Goal: Task Accomplishment & Management: Manage account settings

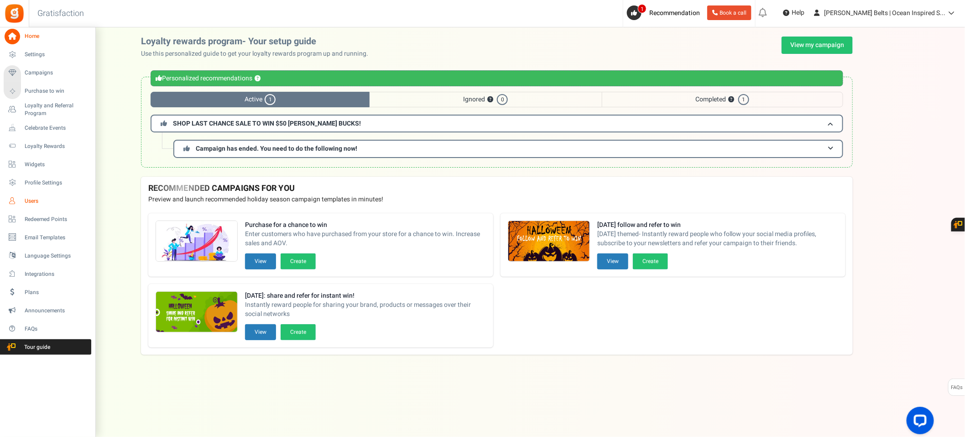
click at [41, 200] on span "Users" at bounding box center [57, 201] width 64 height 8
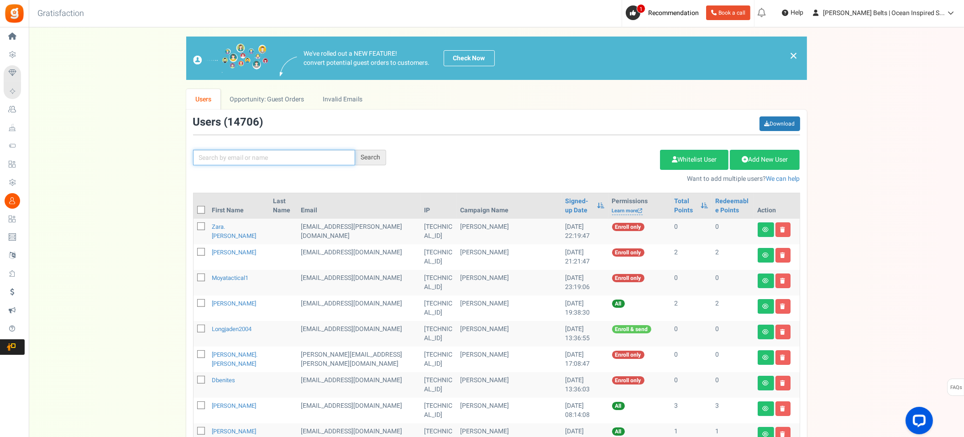
click at [272, 162] on input "text" at bounding box center [274, 158] width 162 height 16
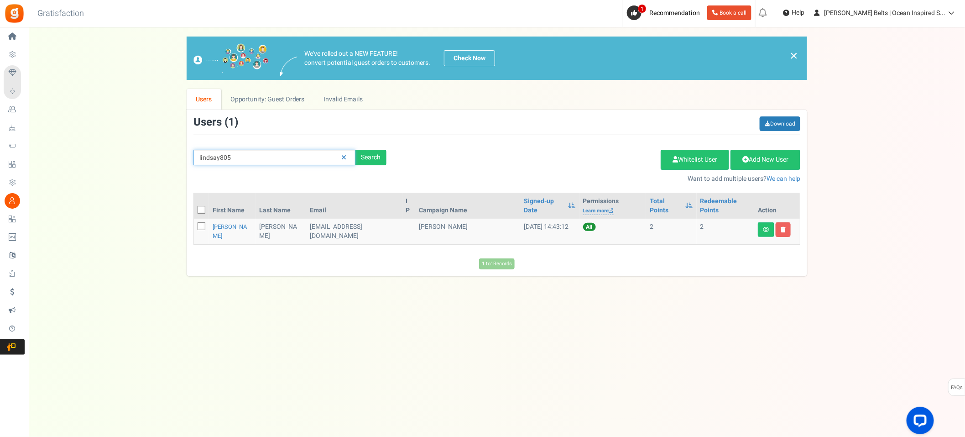
type input "lindsay805"
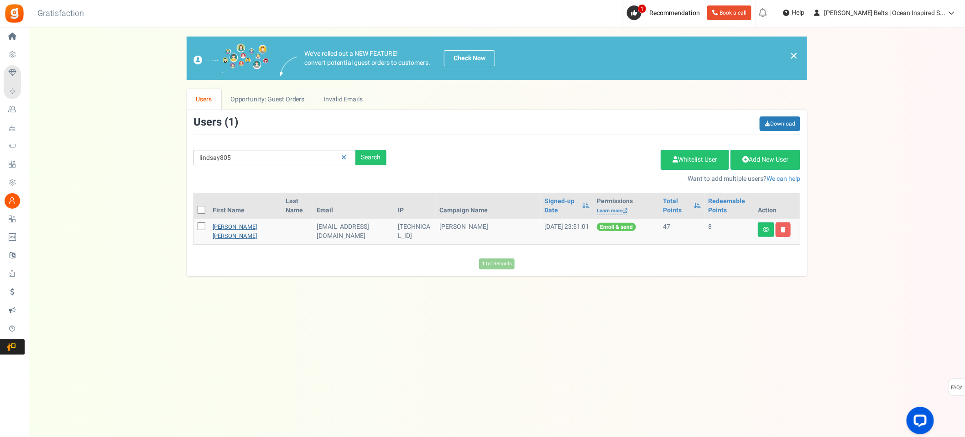
click at [230, 230] on link "[PERSON_NAME] [PERSON_NAME]" at bounding box center [235, 231] width 44 height 18
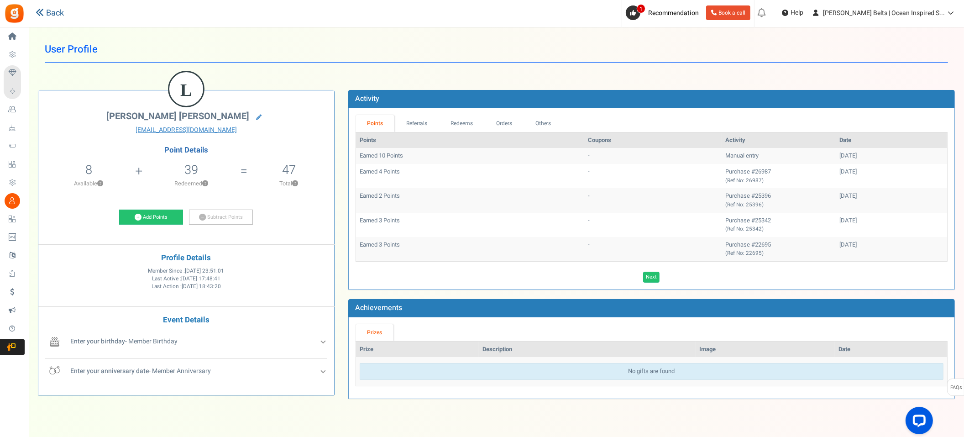
click at [47, 9] on link "Back" at bounding box center [50, 13] width 28 height 12
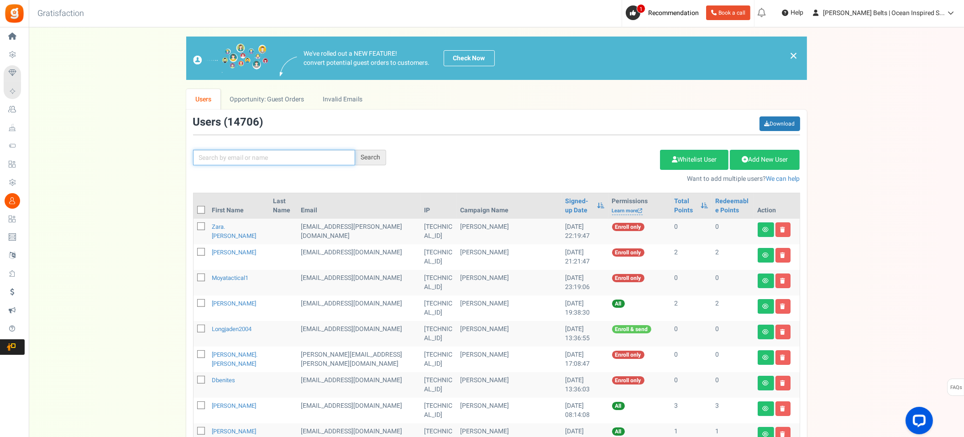
click at [303, 155] on input "text" at bounding box center [274, 158] width 162 height 16
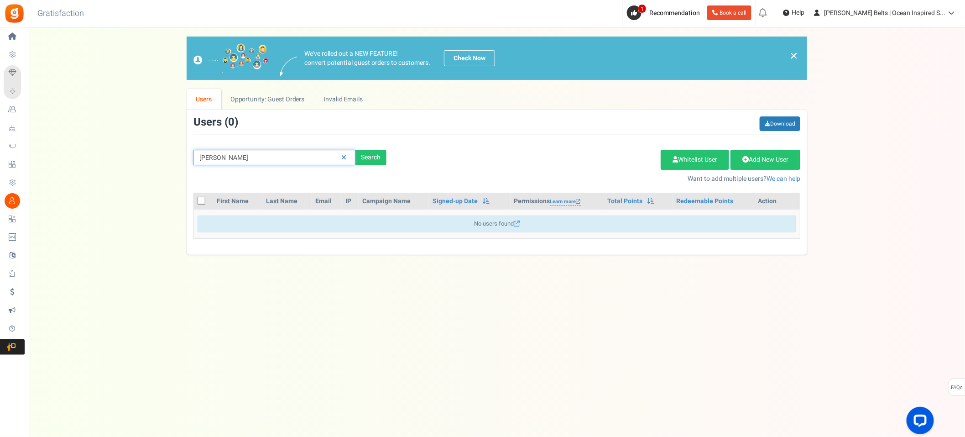
type input "[PERSON_NAME]"
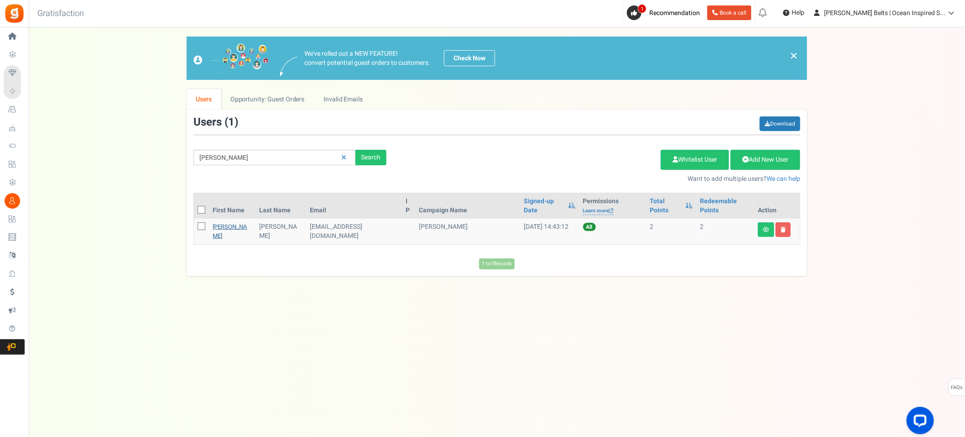
click at [225, 222] on link "[PERSON_NAME]" at bounding box center [230, 231] width 35 height 18
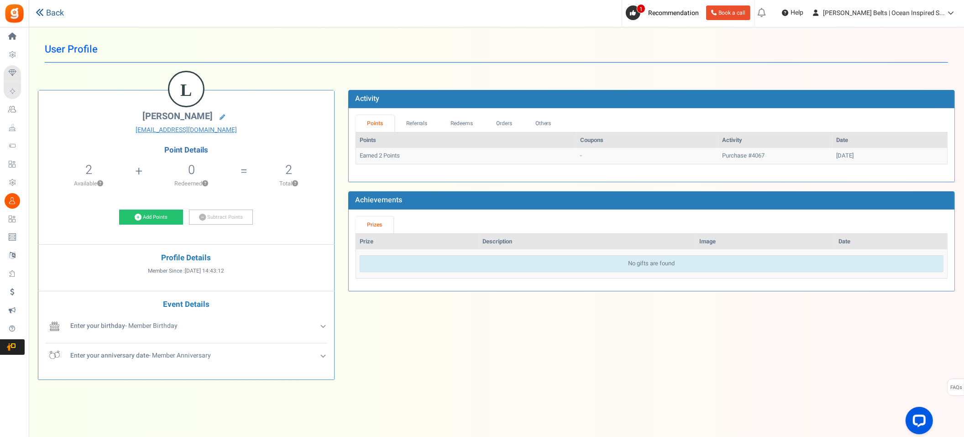
click at [49, 16] on link "Back" at bounding box center [50, 13] width 28 height 12
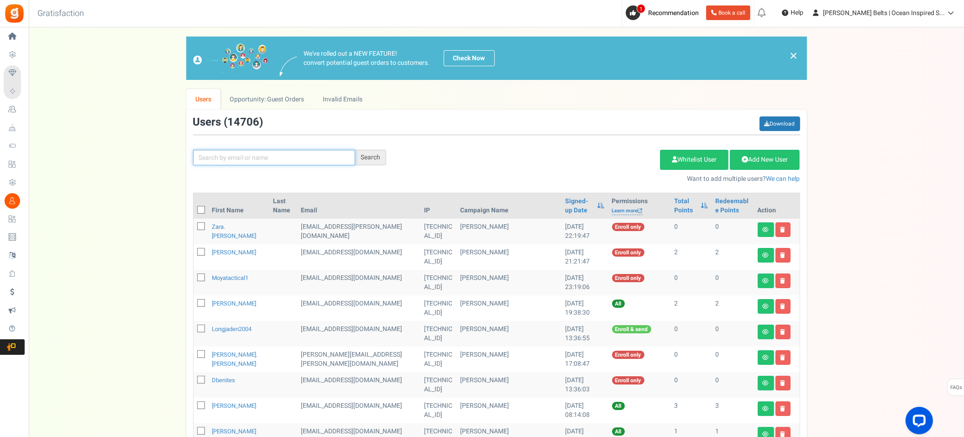
click at [281, 157] on input "text" at bounding box center [274, 158] width 162 height 16
type input "lindsay805"
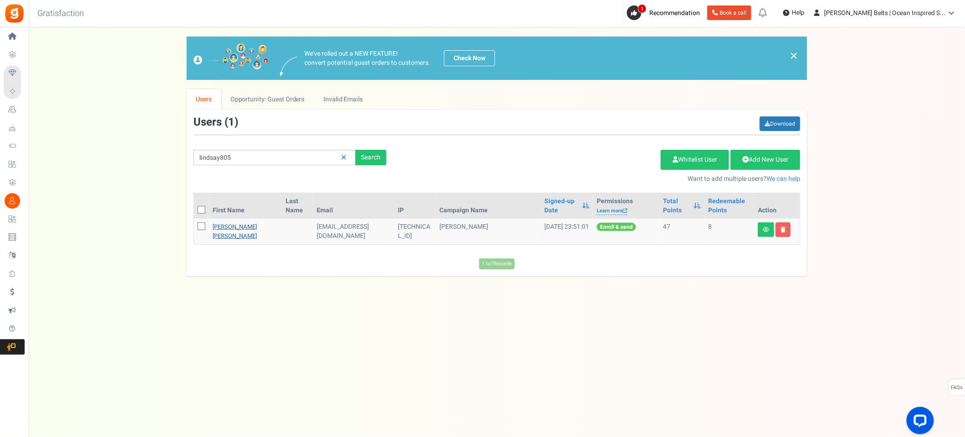
click at [245, 226] on link "[PERSON_NAME] [PERSON_NAME]" at bounding box center [235, 231] width 44 height 18
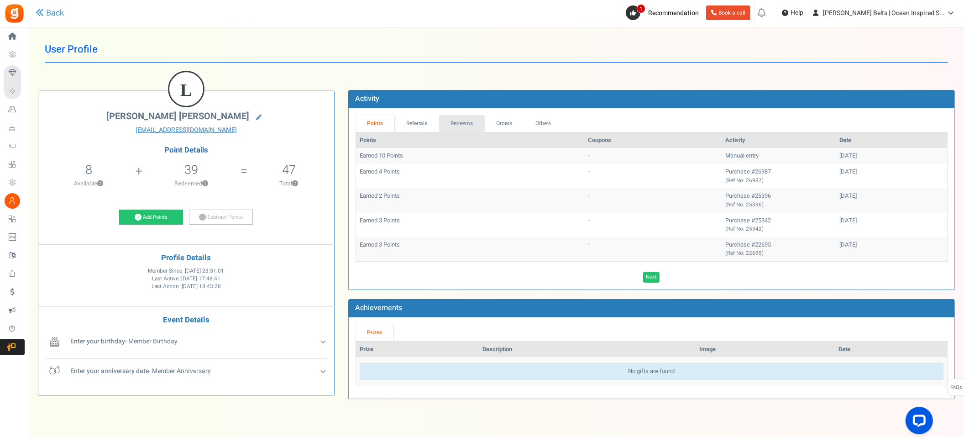
click at [466, 121] on link "Redeems" at bounding box center [462, 123] width 46 height 17
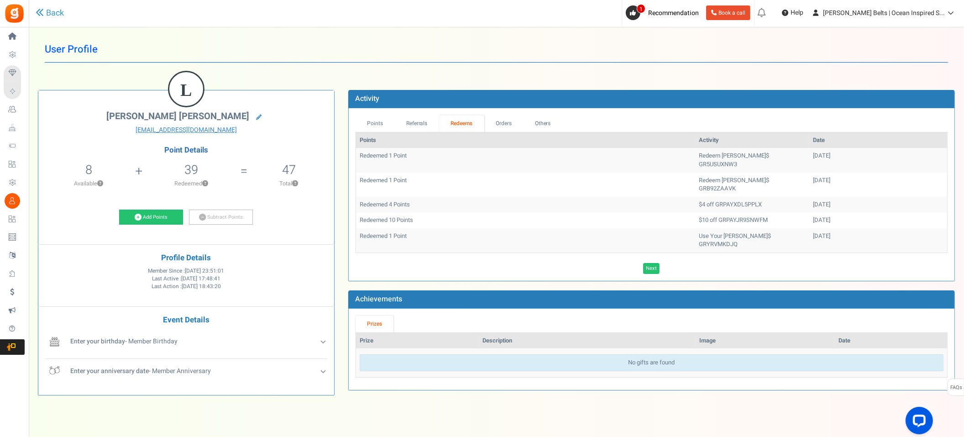
drag, startPoint x: 792, startPoint y: 172, endPoint x: 798, endPoint y: 162, distance: 10.6
click at [794, 154] on tbody "Redeemed 1 Point Redeem [PERSON_NAME]$ GR5USUXNW3 [DATE] Redeemed 1 Point Redee…" at bounding box center [651, 200] width 591 height 104
drag, startPoint x: 804, startPoint y: 169, endPoint x: 727, endPoint y: 151, distance: 79.2
click at [728, 150] on tbody "Redeemed 1 Point Redeem [PERSON_NAME]$ GR5USUXNW3 [DATE] Redeemed 1 Point Redee…" at bounding box center [651, 200] width 591 height 104
click at [707, 159] on td "Redeem [PERSON_NAME]$ GR5USUXNW3" at bounding box center [752, 160] width 114 height 24
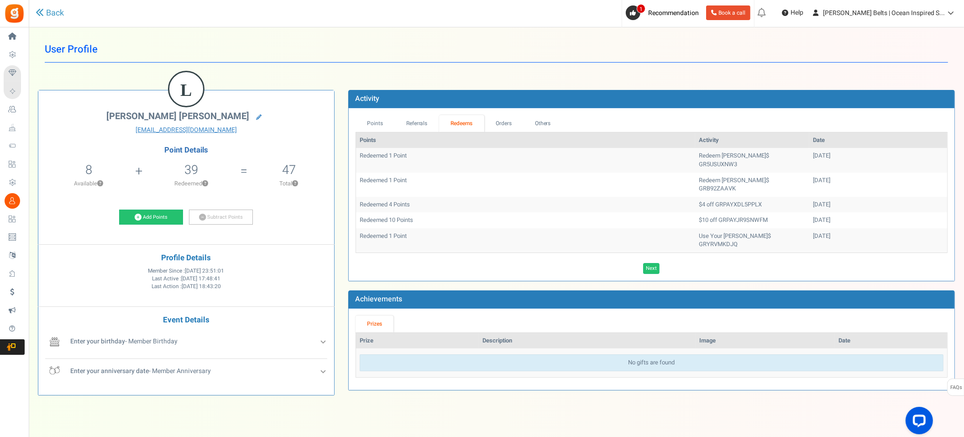
drag, startPoint x: 649, startPoint y: 155, endPoint x: 768, endPoint y: 170, distance: 120.0
click at [809, 175] on tbody "Redeemed 1 Point Redeem [PERSON_NAME]$ GR5USUXNW3 [DATE] Redeemed 1 Point Redee…" at bounding box center [651, 200] width 591 height 104
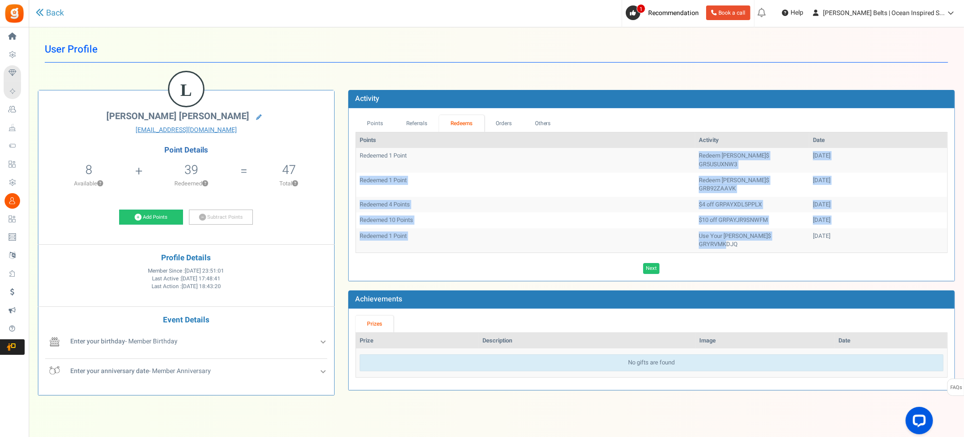
drag, startPoint x: 543, startPoint y: 157, endPoint x: 757, endPoint y: 216, distance: 221.8
click at [758, 218] on tbody "Redeemed 1 Point Redeem [PERSON_NAME]$ GR5USUXNW3 [DATE] Redeemed 1 Point Redee…" at bounding box center [651, 200] width 591 height 104
click at [731, 212] on td "$10 off GRPAYJR9SNWFM" at bounding box center [752, 220] width 114 height 16
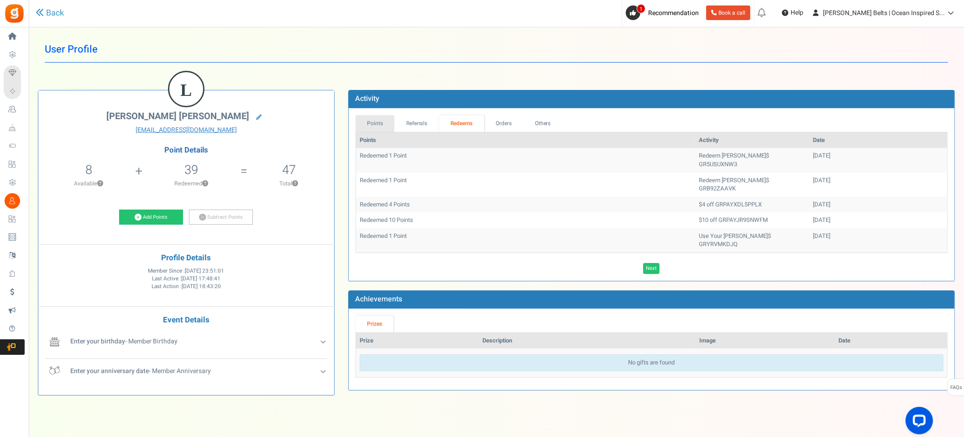
click at [364, 122] on link "Points" at bounding box center [374, 123] width 39 height 17
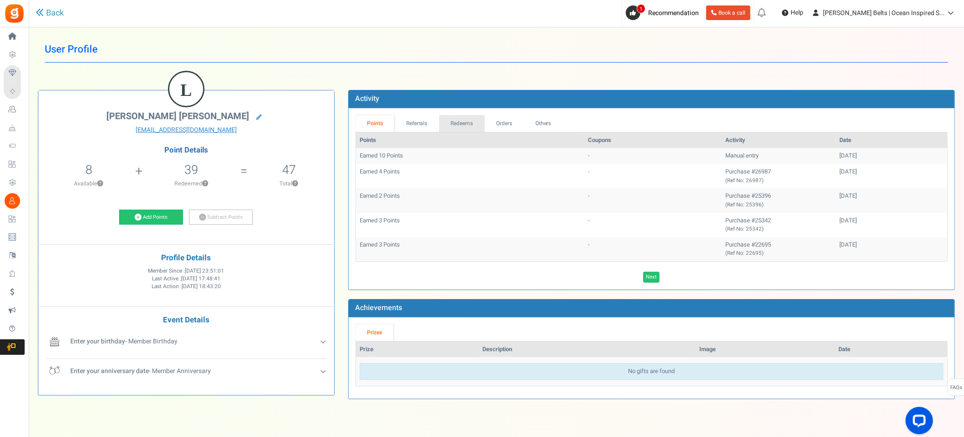
click at [454, 128] on link "Redeems" at bounding box center [462, 123] width 46 height 17
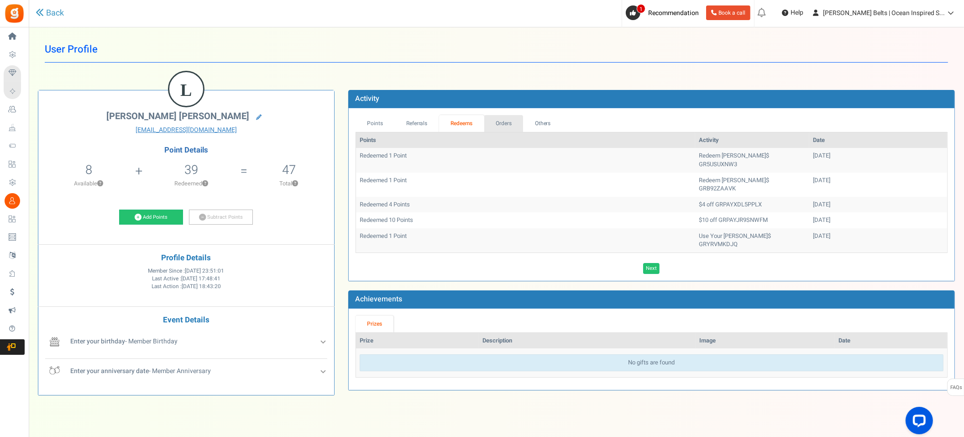
click at [522, 120] on link "Orders" at bounding box center [503, 123] width 39 height 17
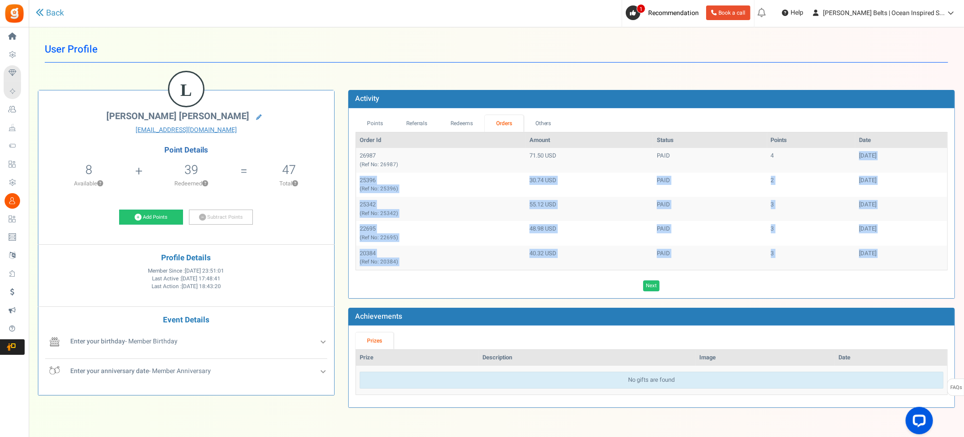
drag, startPoint x: 775, startPoint y: 164, endPoint x: 888, endPoint y: 291, distance: 170.3
click at [892, 293] on div "Points Referrals Redeems Orders Others Order Id Amount Status Points Date 26987…" at bounding box center [652, 203] width 606 height 190
click at [859, 253] on div "[DATE]" at bounding box center [901, 253] width 84 height 9
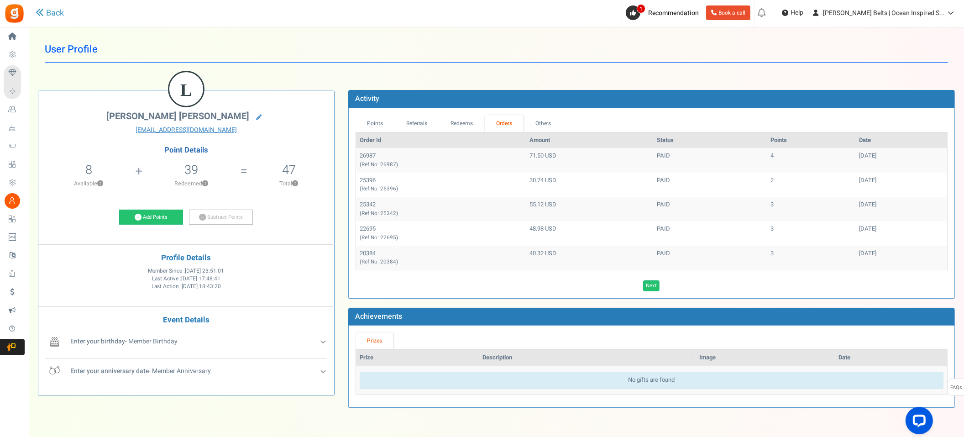
drag, startPoint x: 866, startPoint y: 258, endPoint x: 814, endPoint y: 151, distance: 118.6
click at [814, 151] on tbody "26987 (Ref No: 26987) 71.50 USD PAID 4 [DATE] 25396 (Ref No: 25396) 30.74 USD P…" at bounding box center [651, 208] width 591 height 121
drag, startPoint x: 820, startPoint y: 153, endPoint x: 886, endPoint y: 250, distance: 116.8
click at [886, 250] on tbody "26987 (Ref No: 26987) 71.50 USD PAID 4 [DATE] 25396 (Ref No: 25396) 30.74 USD P…" at bounding box center [651, 208] width 591 height 121
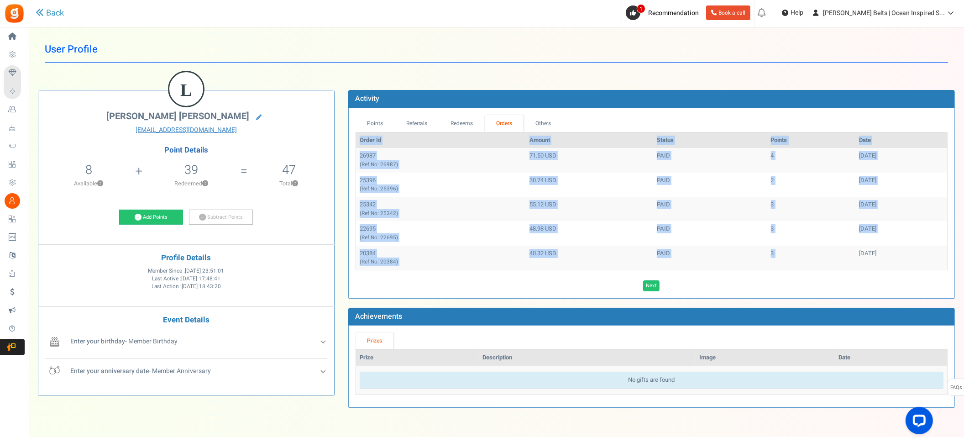
drag, startPoint x: 885, startPoint y: 247, endPoint x: 699, endPoint y: 119, distance: 225.4
click at [701, 118] on div "Points Referrals Redeems Orders Others Order Id Amount Status Points Date 26987…" at bounding box center [651, 203] width 592 height 176
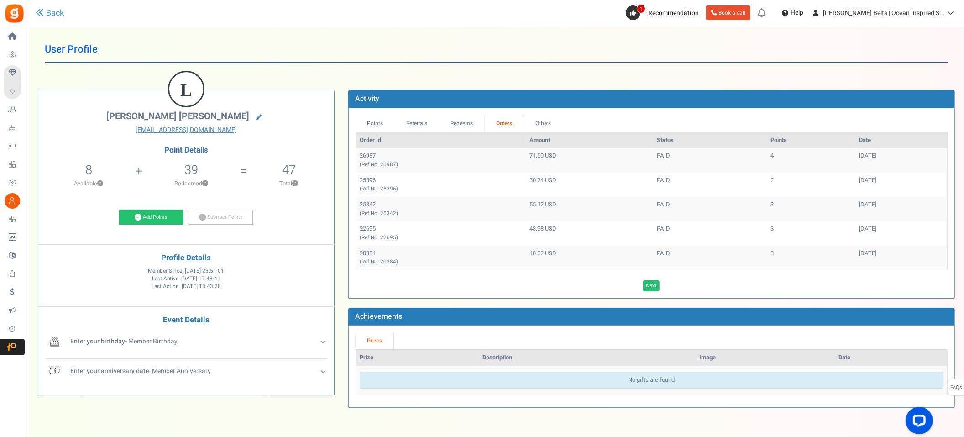
click at [590, 95] on div "Activity" at bounding box center [651, 99] width 606 height 18
drag, startPoint x: 726, startPoint y: 154, endPoint x: 760, endPoint y: 194, distance: 52.7
click at [761, 196] on tbody "26987 (Ref No: 26987) 71.50 USD PAID 4 [DATE] 25396 (Ref No: 25396) 30.74 USD P…" at bounding box center [651, 208] width 591 height 121
click at [729, 159] on td "PAID" at bounding box center [710, 160] width 114 height 24
drag, startPoint x: 727, startPoint y: 156, endPoint x: 797, endPoint y: 178, distance: 73.3
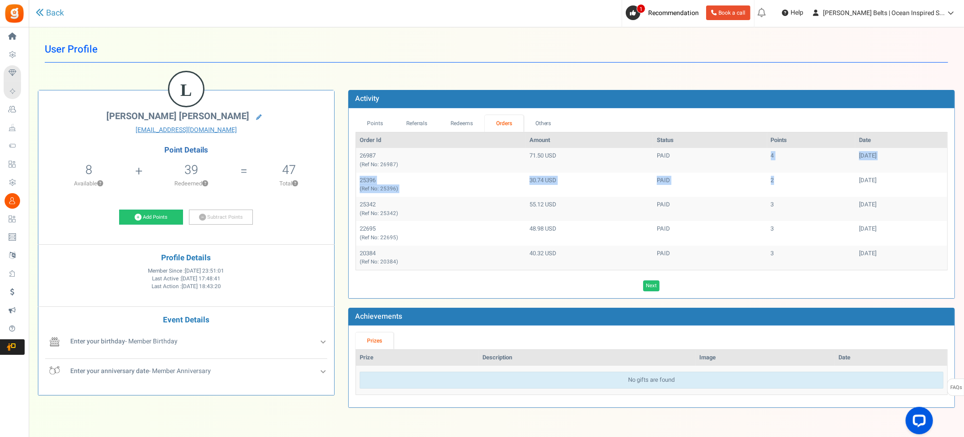
click at [799, 178] on tbody "26987 (Ref No: 26987) 71.50 USD PAID 4 [DATE] 25396 (Ref No: 25396) 30.74 USD P…" at bounding box center [651, 208] width 591 height 121
click at [731, 147] on th "Status" at bounding box center [710, 140] width 114 height 16
drag, startPoint x: 721, startPoint y: 160, endPoint x: 736, endPoint y: 151, distance: 17.2
click at [737, 167] on tr "26987 (Ref No: 26987) 71.50 USD PAID 4 [DATE]" at bounding box center [651, 160] width 591 height 24
click at [767, 141] on th "Points" at bounding box center [811, 140] width 88 height 16
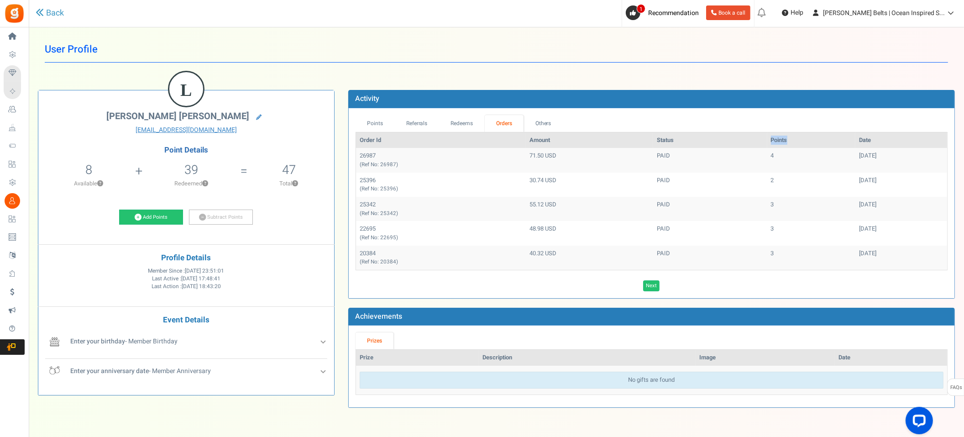
click at [767, 141] on th "Points" at bounding box center [811, 140] width 88 height 16
click at [734, 142] on th "Status" at bounding box center [710, 140] width 114 height 16
click at [543, 127] on link "Others" at bounding box center [542, 123] width 39 height 17
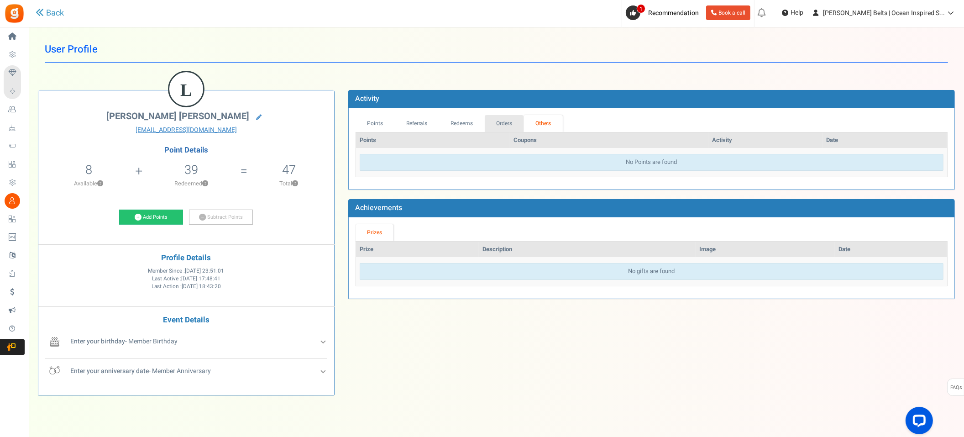
click at [507, 130] on link "Orders" at bounding box center [504, 123] width 39 height 17
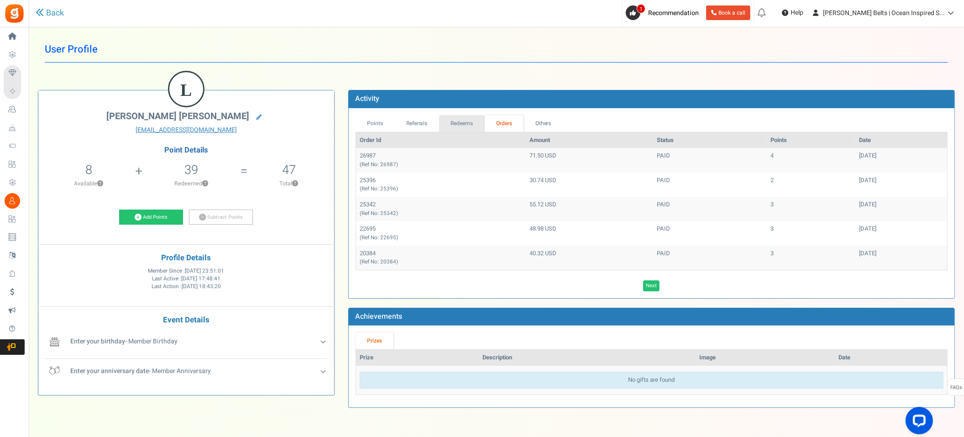
click at [461, 123] on link "Redeems" at bounding box center [462, 123] width 46 height 17
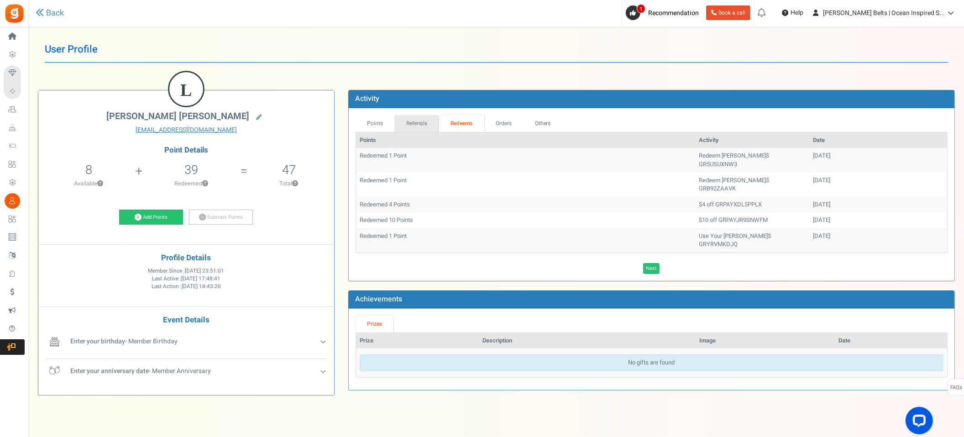
click at [426, 126] on link "Referrals" at bounding box center [416, 123] width 45 height 17
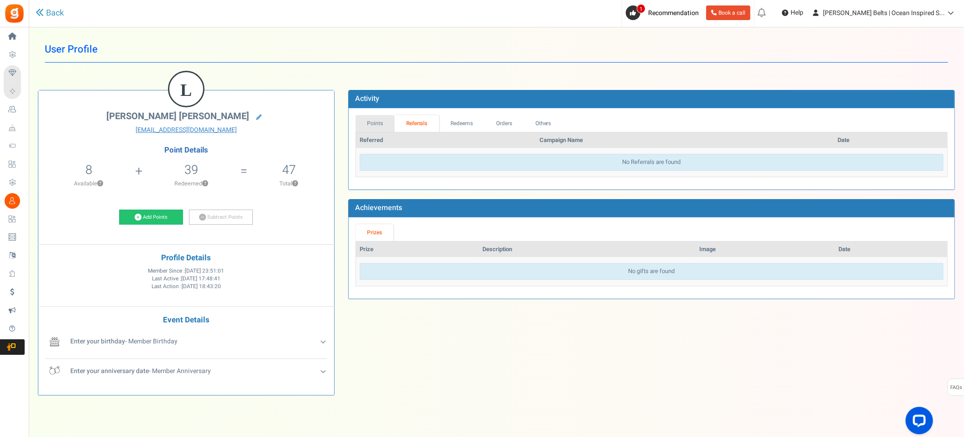
click at [368, 128] on link "Points" at bounding box center [374, 123] width 39 height 17
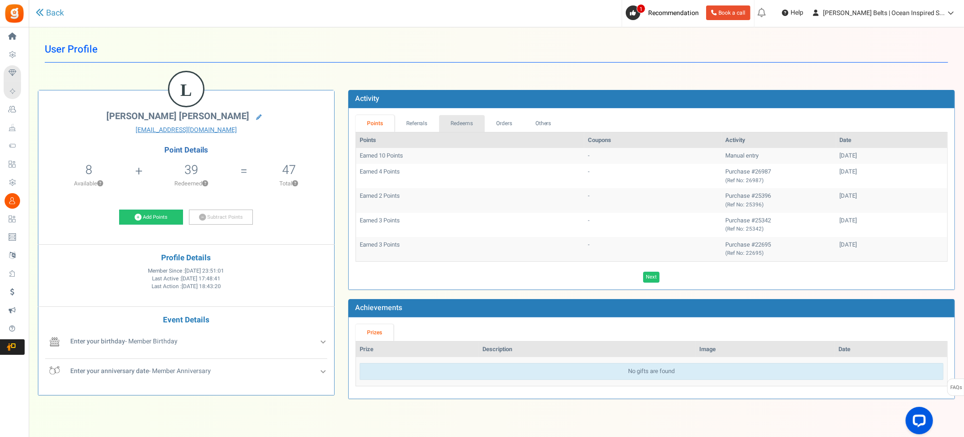
click at [468, 127] on link "Redeems" at bounding box center [462, 123] width 46 height 17
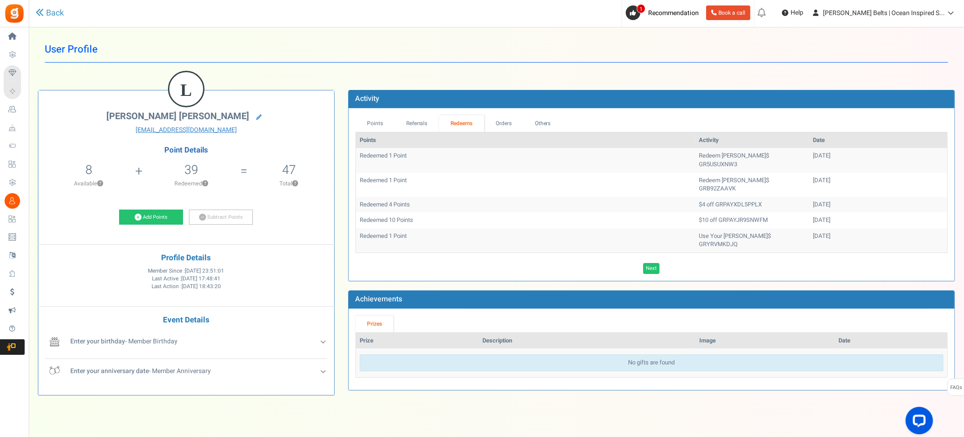
click at [749, 172] on td "Redeem [PERSON_NAME]$ GRB92ZAAVK" at bounding box center [752, 184] width 114 height 24
drag, startPoint x: 788, startPoint y: 170, endPoint x: 807, endPoint y: 178, distance: 21.3
click at [809, 178] on td "[DATE]" at bounding box center [878, 184] width 138 height 24
drag, startPoint x: 808, startPoint y: 193, endPoint x: 602, endPoint y: 180, distance: 206.3
click at [603, 197] on tr "Redeemed 4 Points $4 off GRPAYXDL5PPLX [DATE]" at bounding box center [651, 205] width 591 height 16
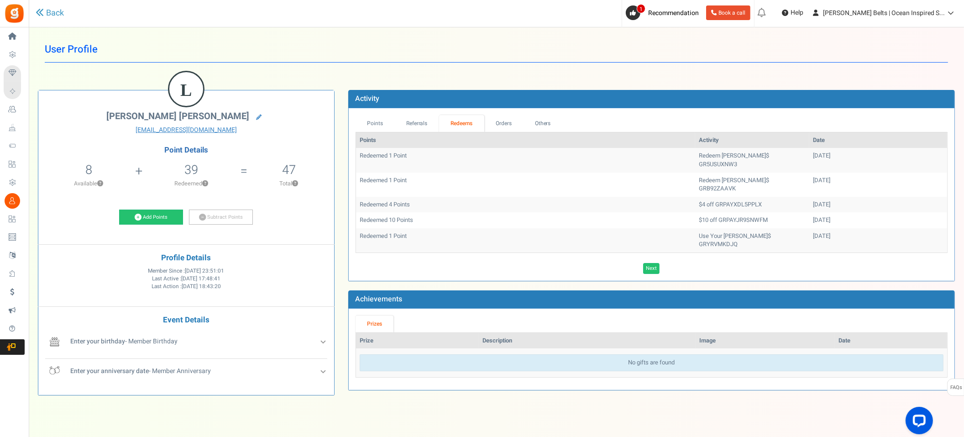
drag, startPoint x: 634, startPoint y: 169, endPoint x: 793, endPoint y: 184, distance: 159.1
click at [790, 184] on tbody "Redeemed 1 Point Redeem [PERSON_NAME]$ GR5USUXNW3 [DATE] Redeemed 1 Point Redee…" at bounding box center [651, 200] width 591 height 104
click at [813, 174] on td "[DATE]" at bounding box center [878, 184] width 138 height 24
drag, startPoint x: 813, startPoint y: 174, endPoint x: 352, endPoint y: 130, distance: 462.5
click at [351, 140] on div "Points Referrals Redeems Orders Others Points Activity Date Redeemed 1 Point Re…" at bounding box center [652, 194] width 606 height 172
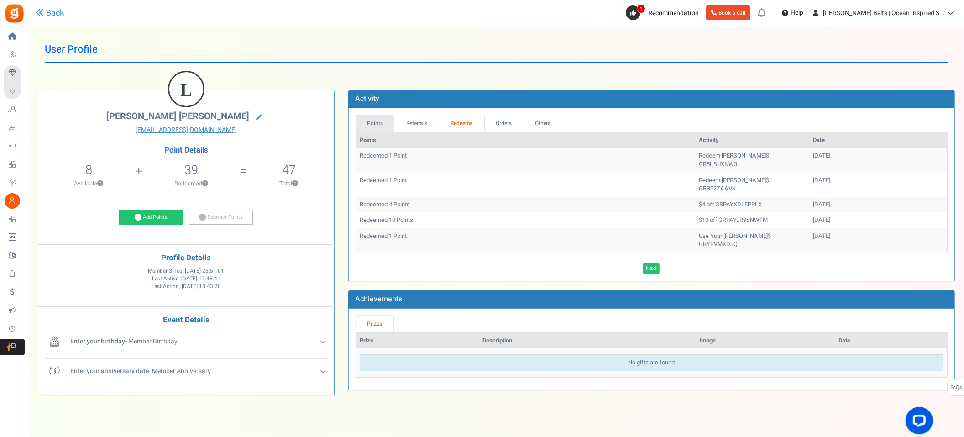
click at [365, 118] on link "Points" at bounding box center [374, 123] width 39 height 17
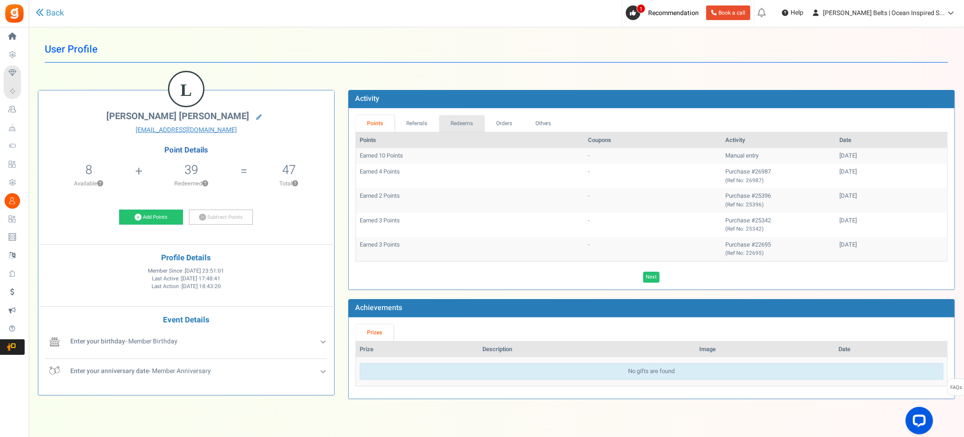
click at [465, 121] on link "Redeems" at bounding box center [462, 123] width 46 height 17
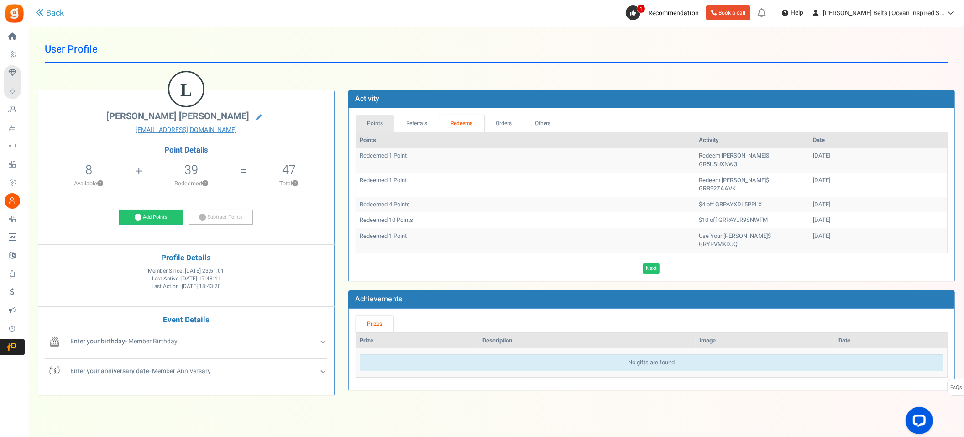
click at [388, 124] on link "Points" at bounding box center [374, 123] width 39 height 17
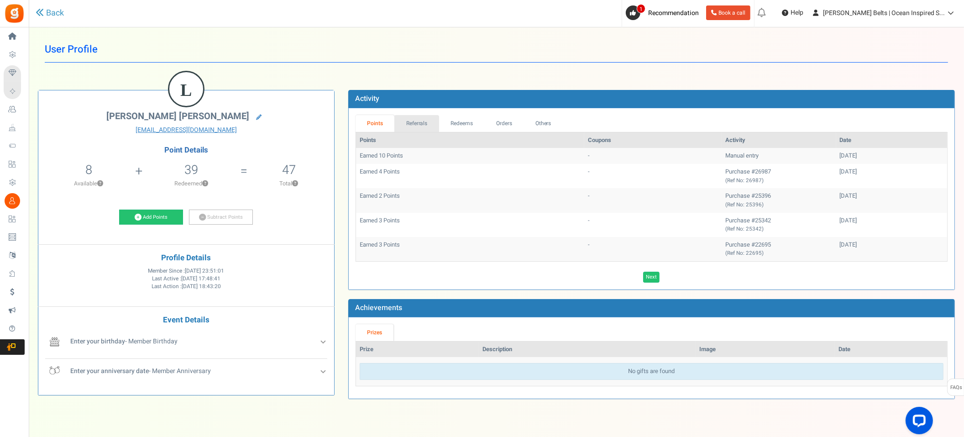
click at [421, 126] on link "Referrals" at bounding box center [416, 123] width 45 height 17
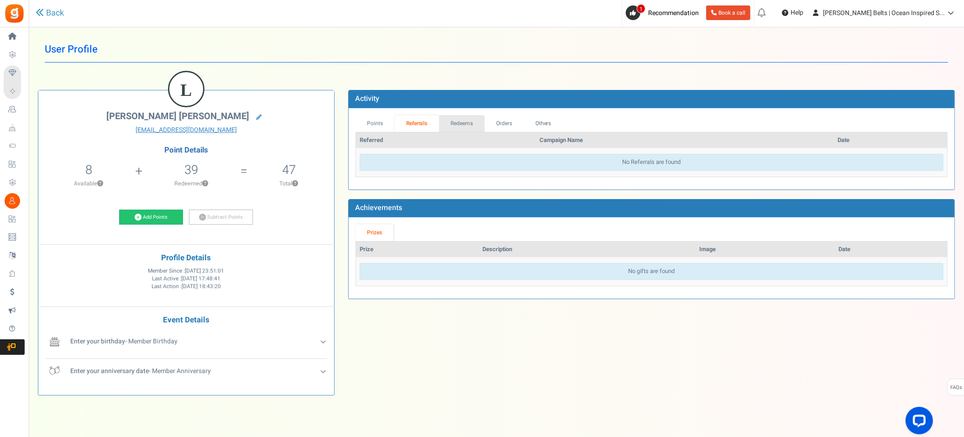
click at [469, 122] on link "Redeems" at bounding box center [462, 123] width 46 height 17
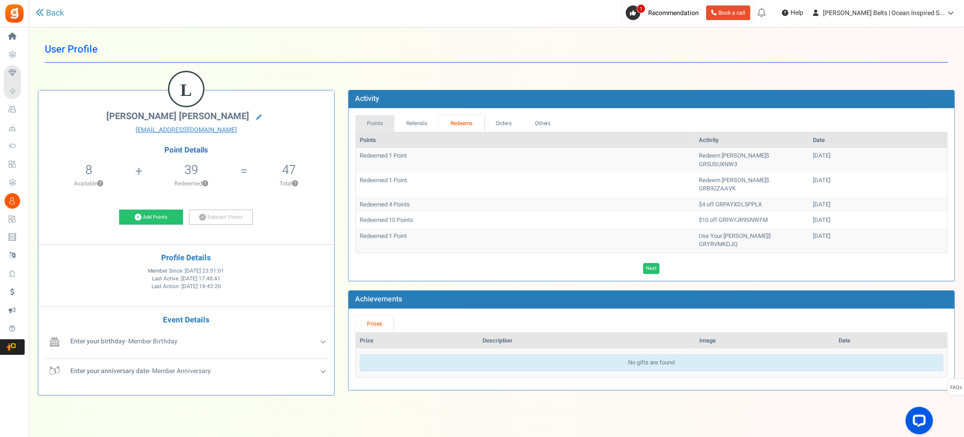
click at [367, 120] on link "Points" at bounding box center [374, 123] width 39 height 17
